Goal: Information Seeking & Learning: Learn about a topic

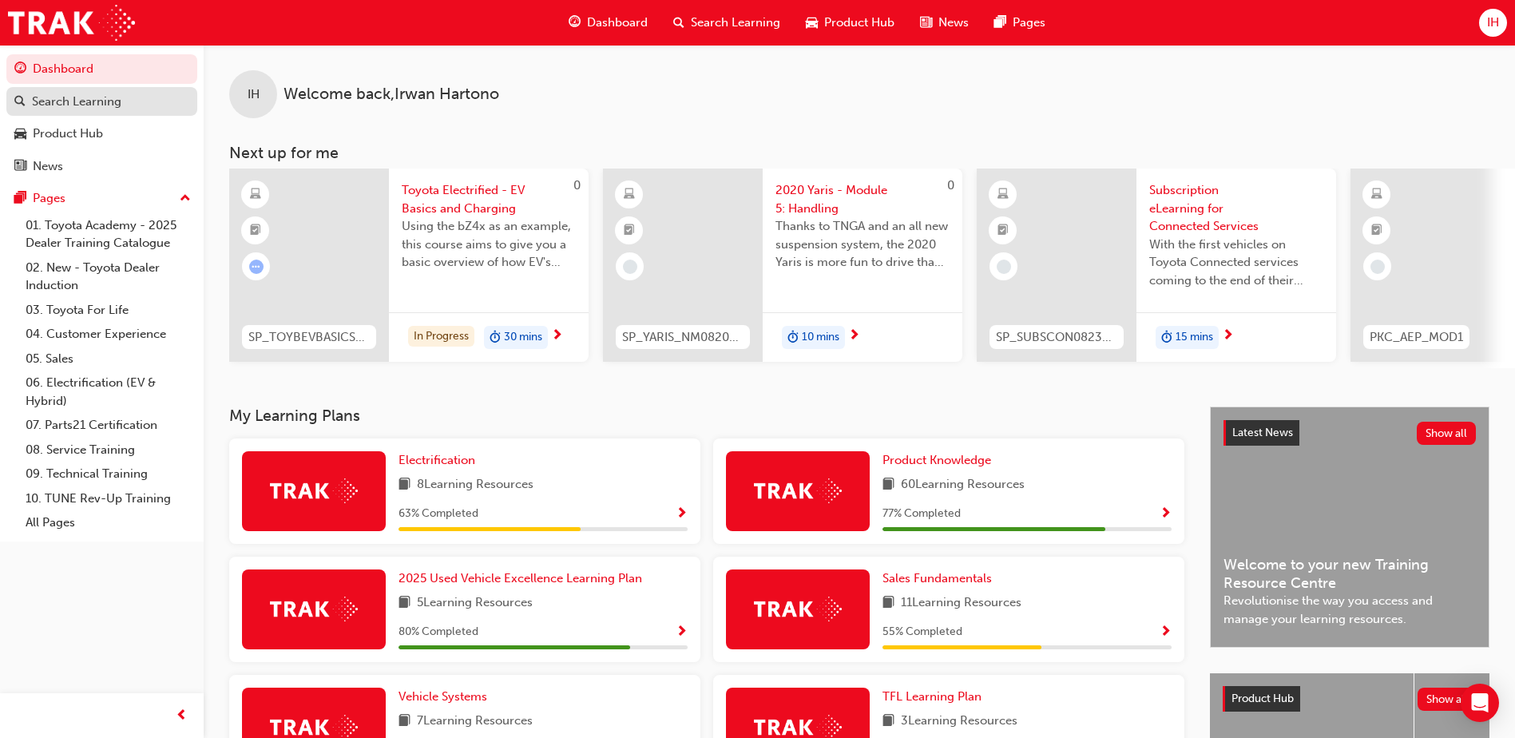
click at [93, 111] on link "Search Learning" at bounding box center [101, 102] width 191 height 30
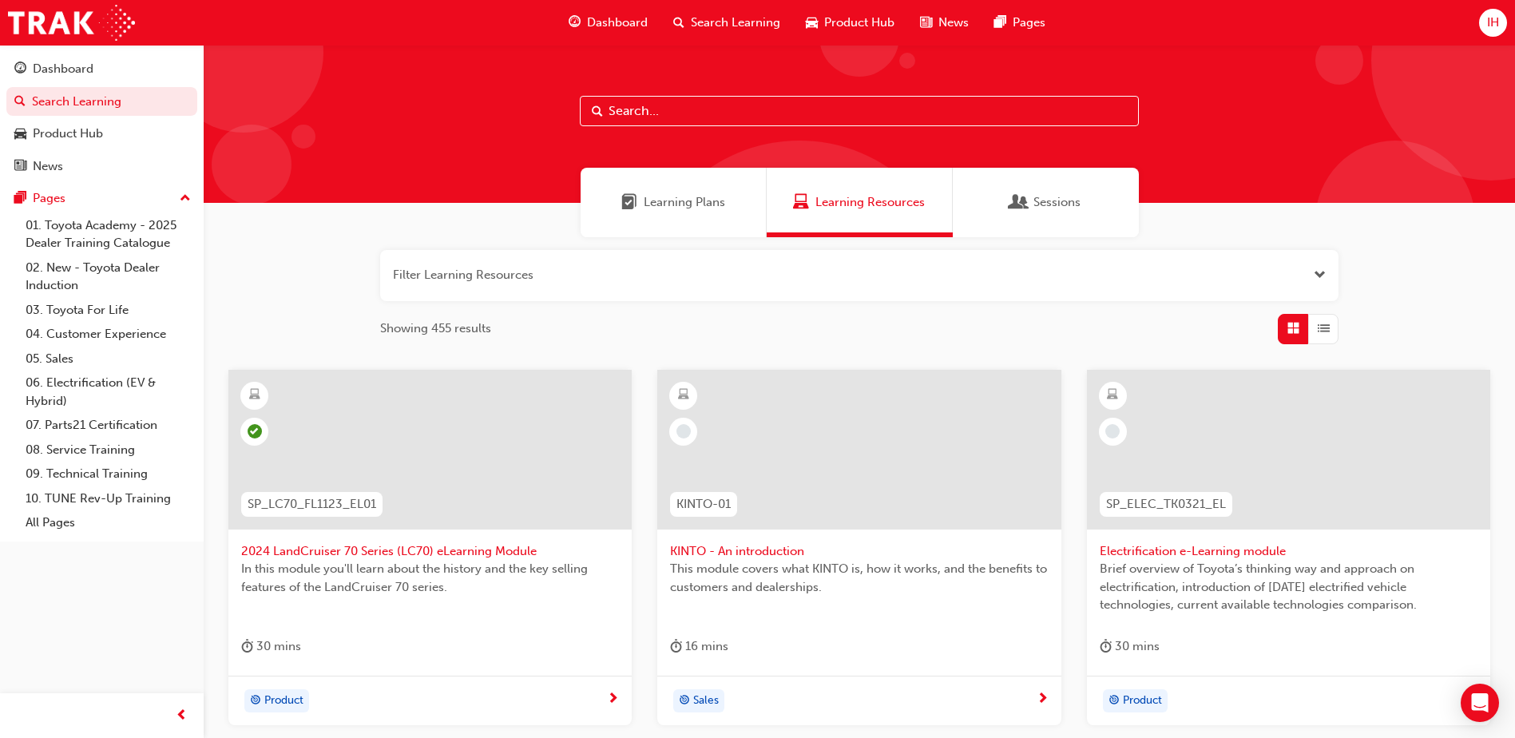
click at [536, 270] on button "button" at bounding box center [859, 275] width 958 height 51
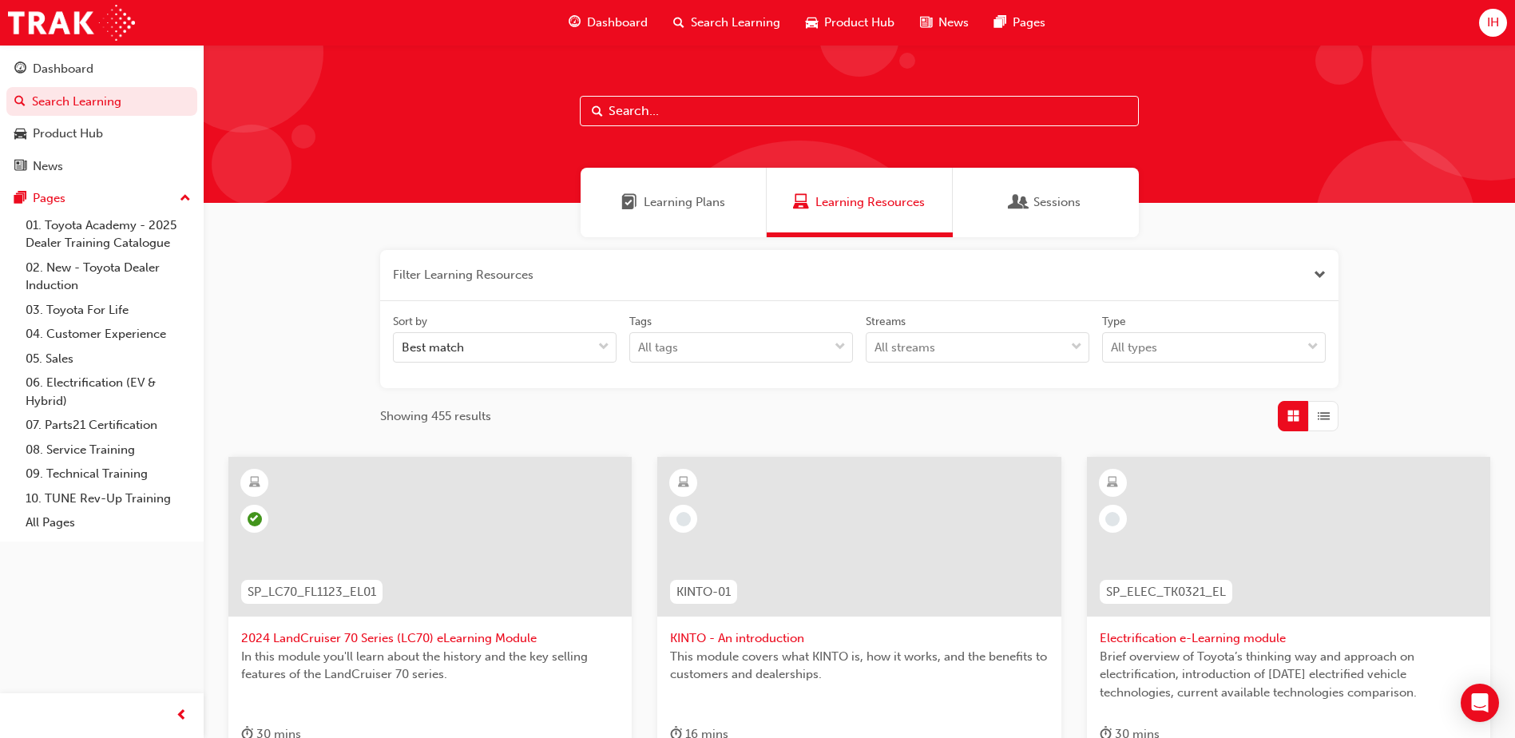
click at [637, 113] on input "text" at bounding box center [859, 111] width 559 height 30
type input "toyota connect"
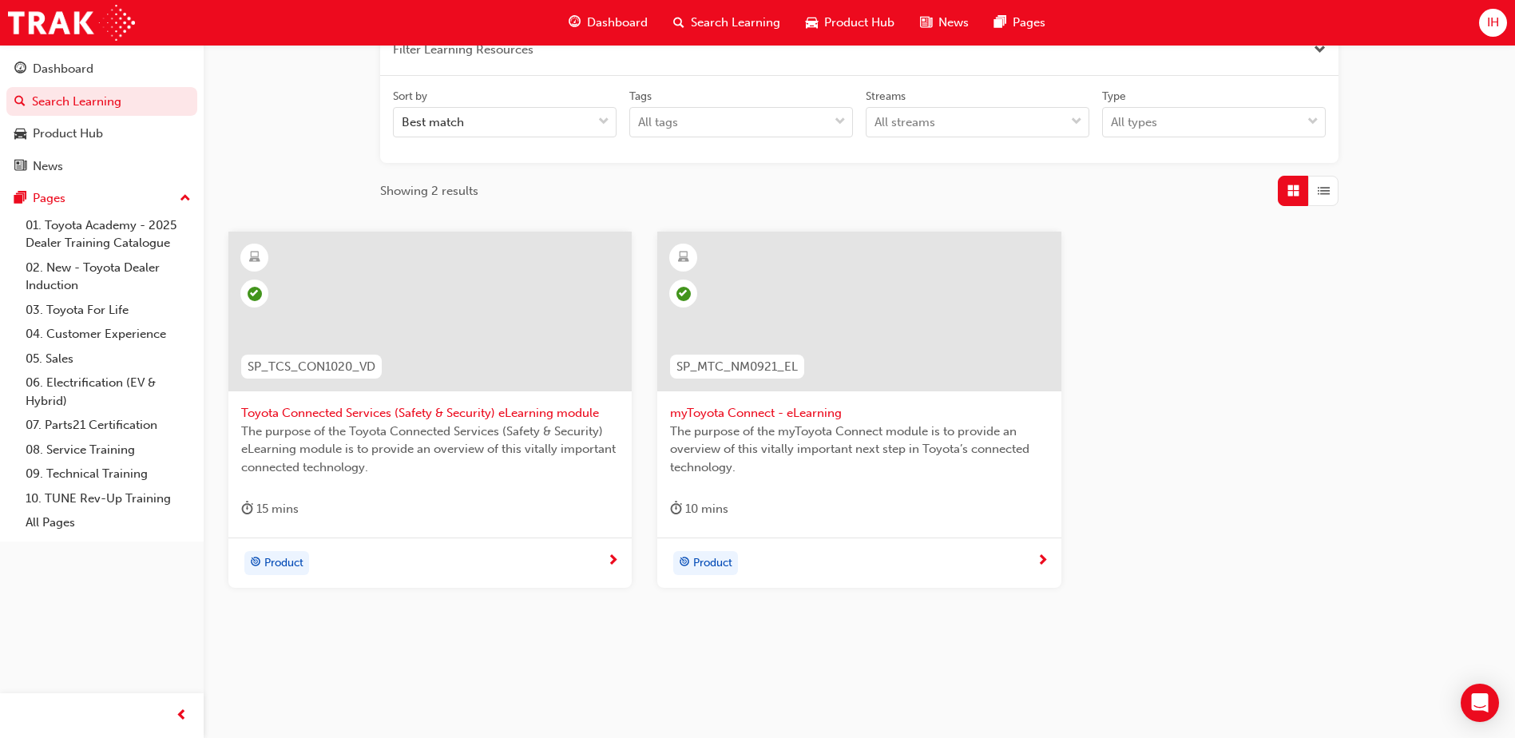
scroll to position [230, 0]
click at [719, 553] on span "Product" at bounding box center [712, 558] width 39 height 18
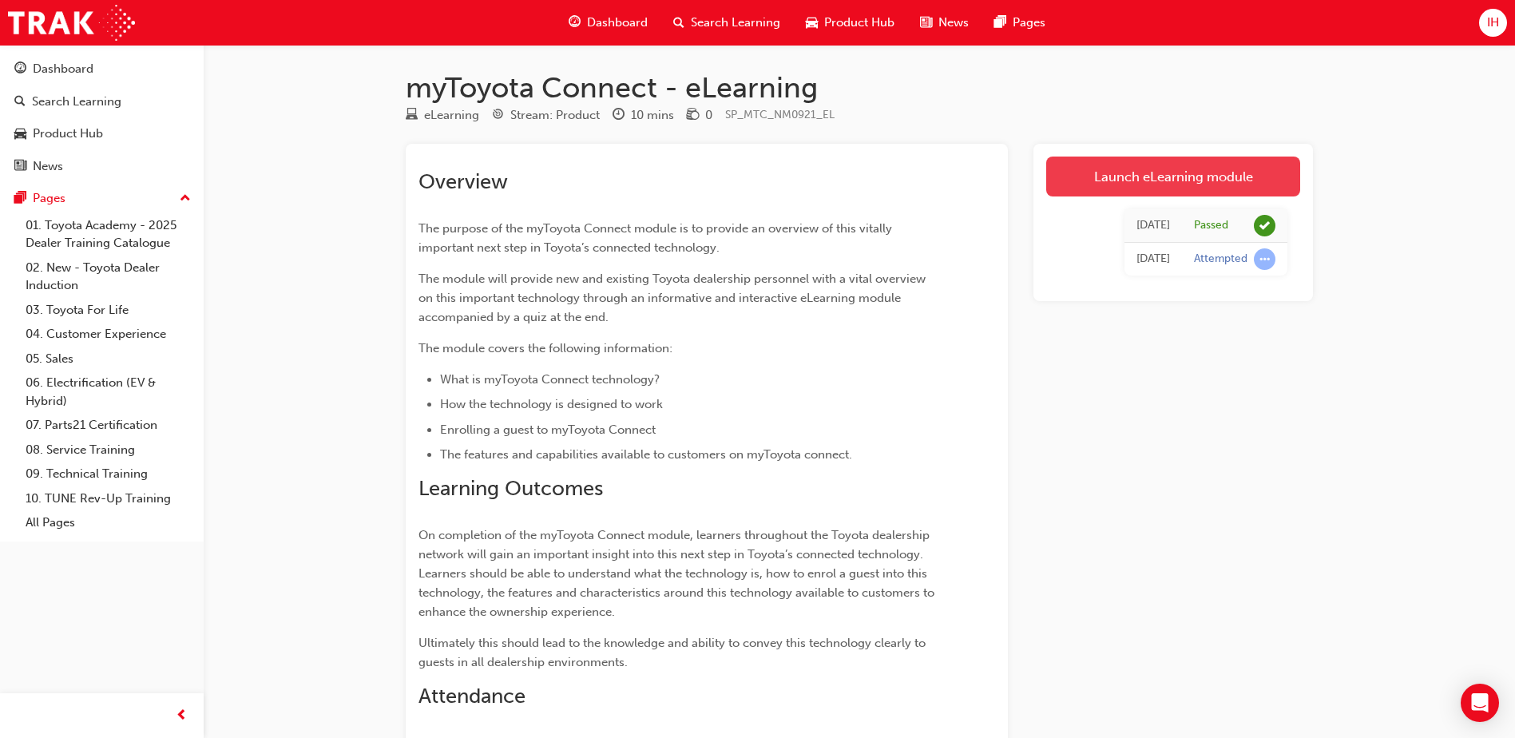
click at [1138, 163] on link "Launch eLearning module" at bounding box center [1173, 177] width 254 height 40
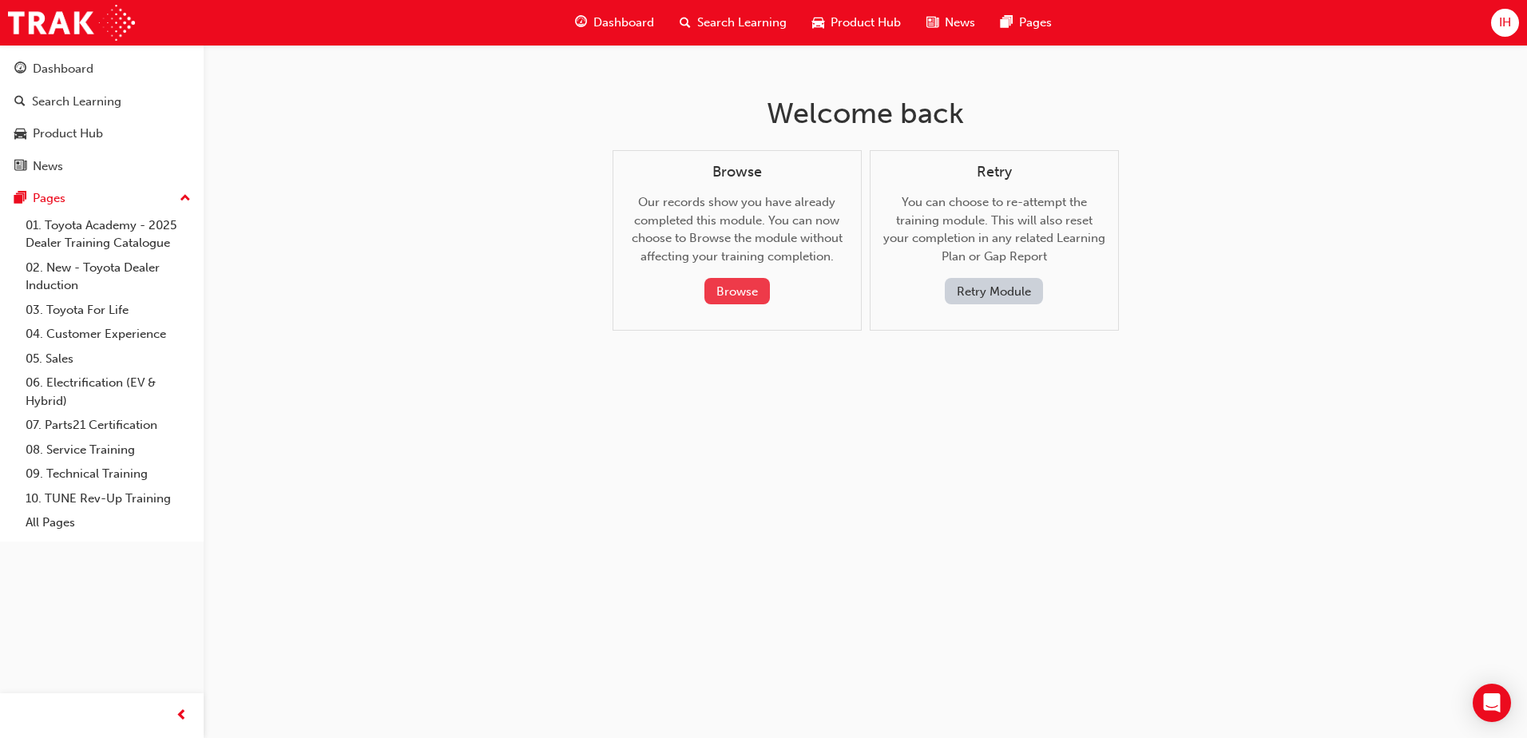
click at [731, 292] on button "Browse" at bounding box center [736, 291] width 65 height 26
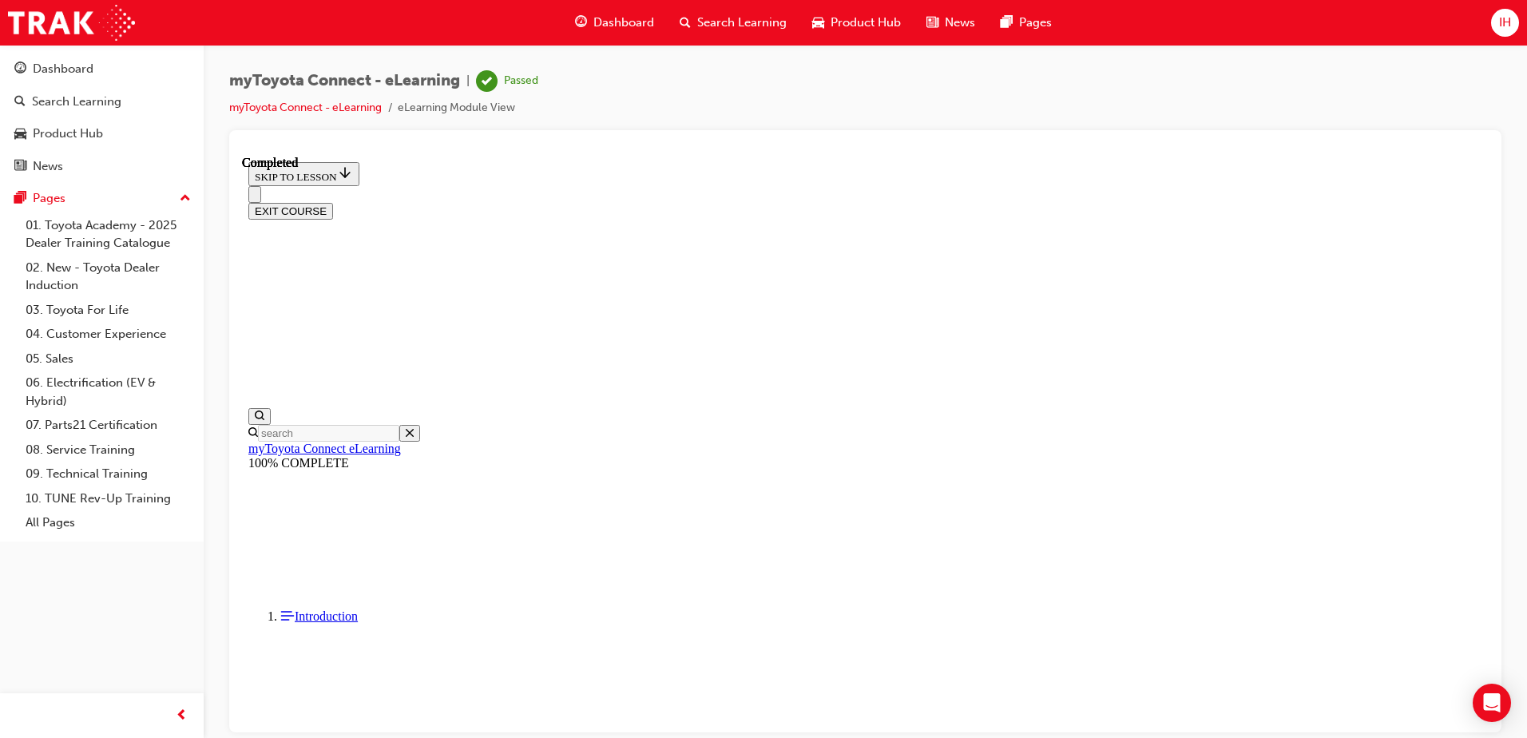
scroll to position [50, 0]
click at [333, 202] on button "EXIT COURSE" at bounding box center [290, 210] width 85 height 17
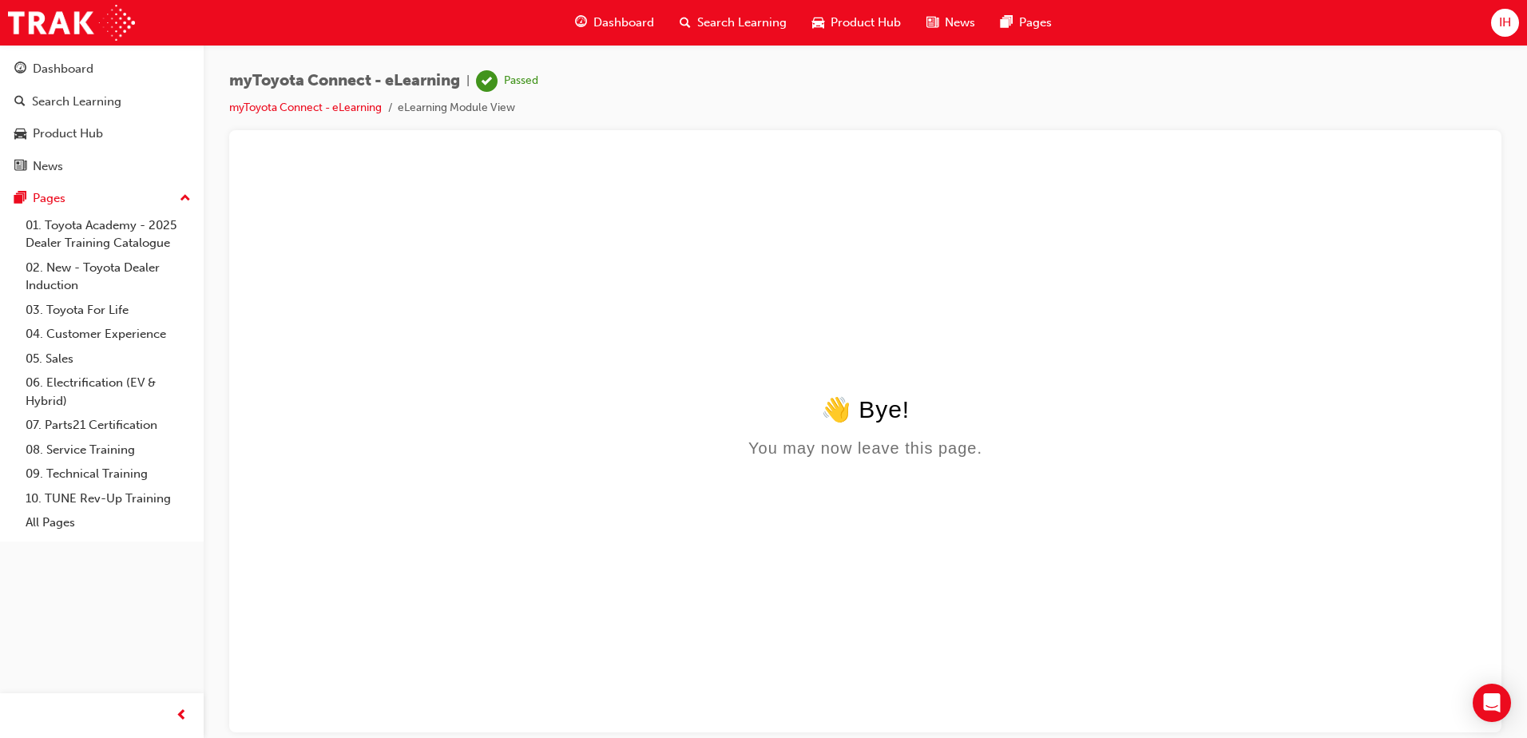
scroll to position [0, 0]
